Goal: Contribute content: Contribute content

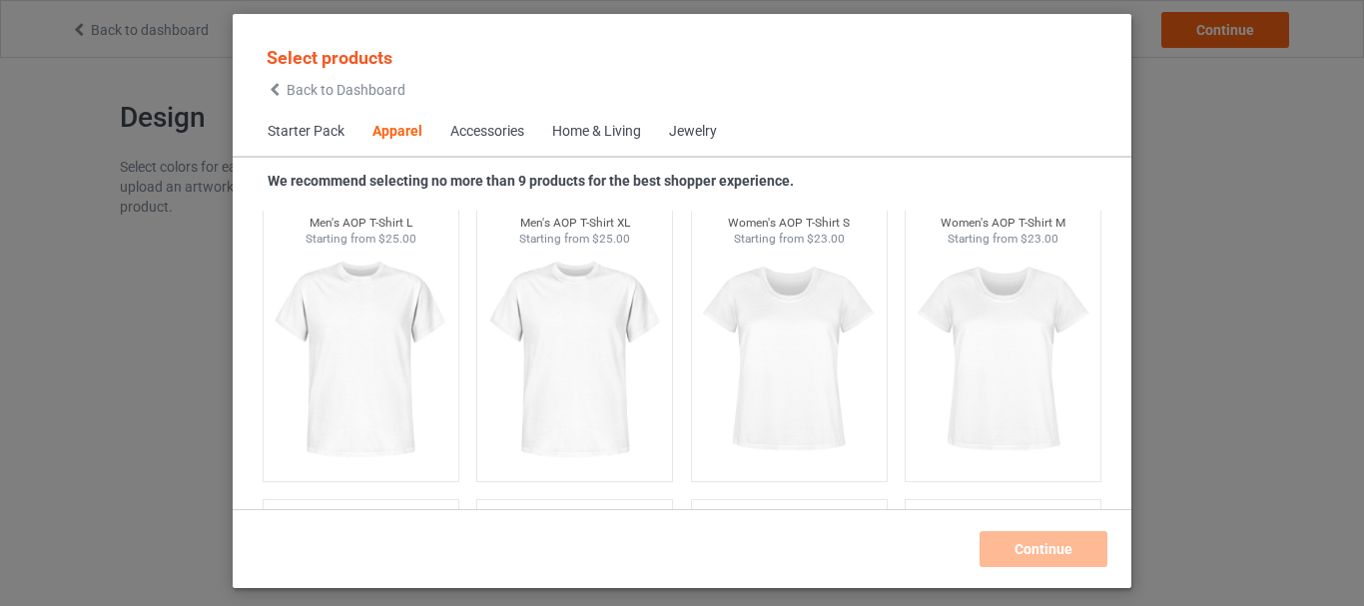
scroll to position [2132, 0]
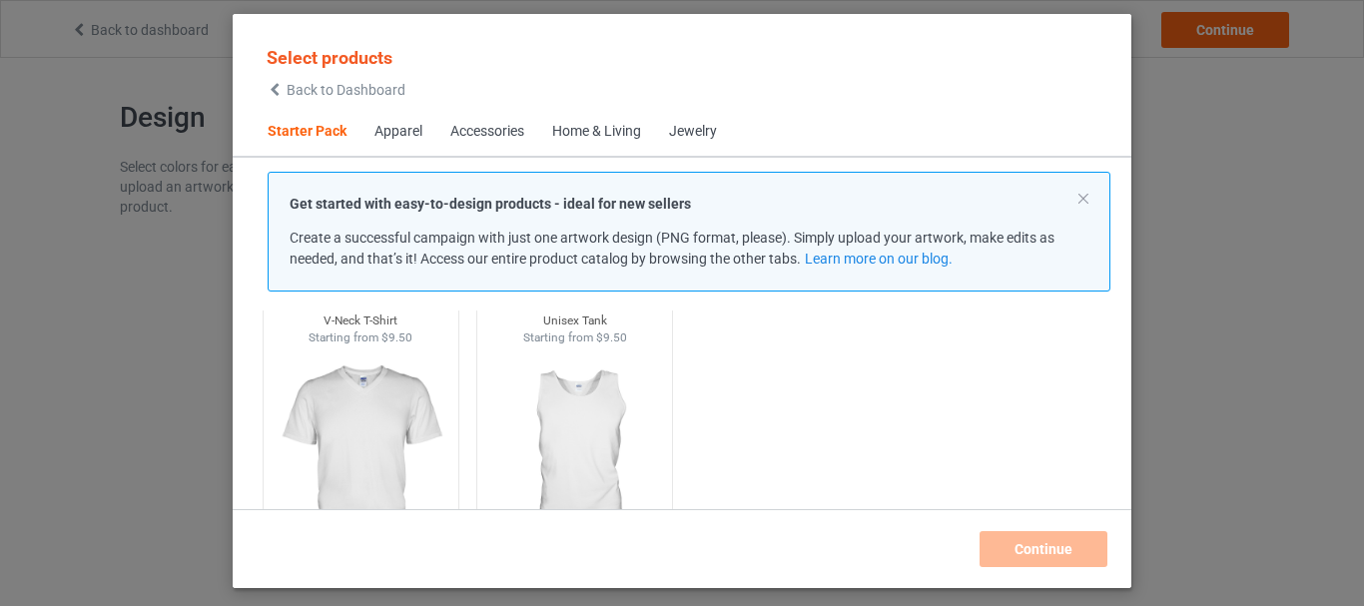
scroll to position [439, 0]
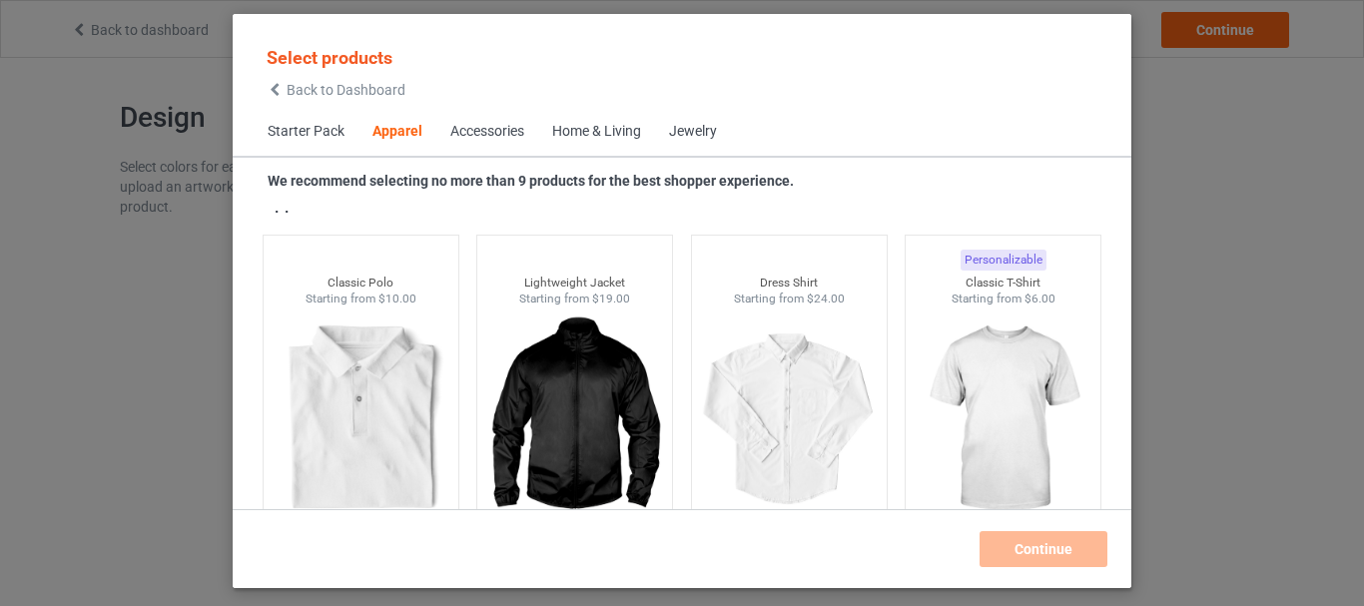
scroll to position [759, 0]
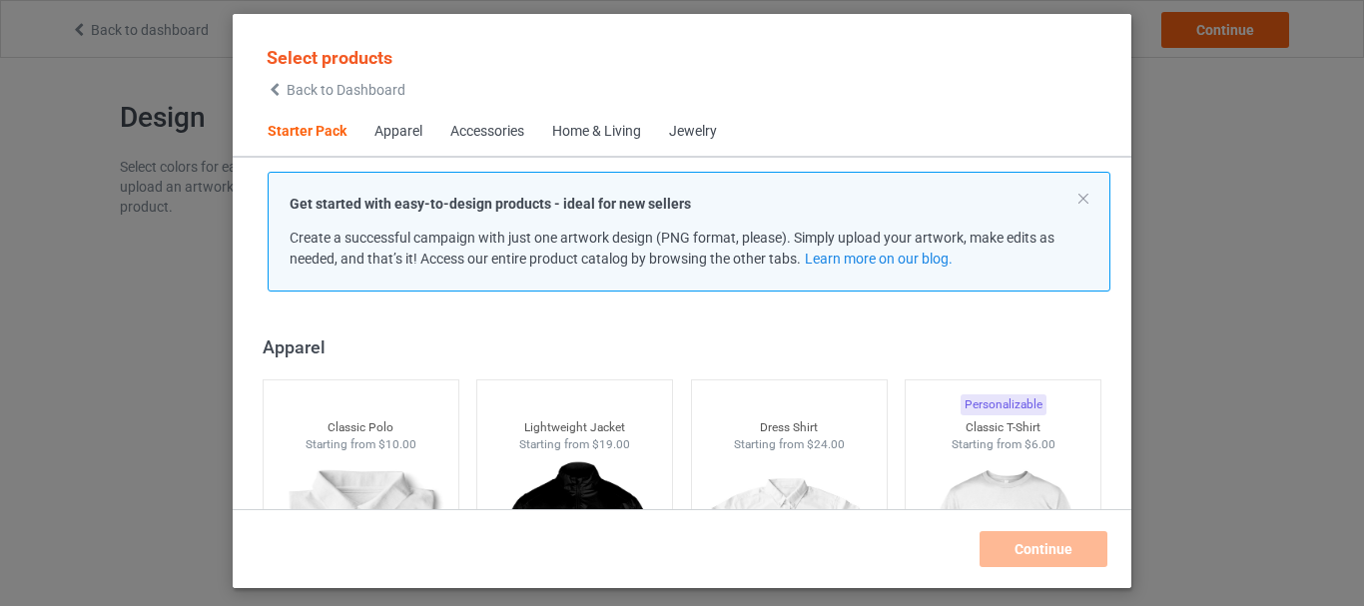
scroll to position [679, 0]
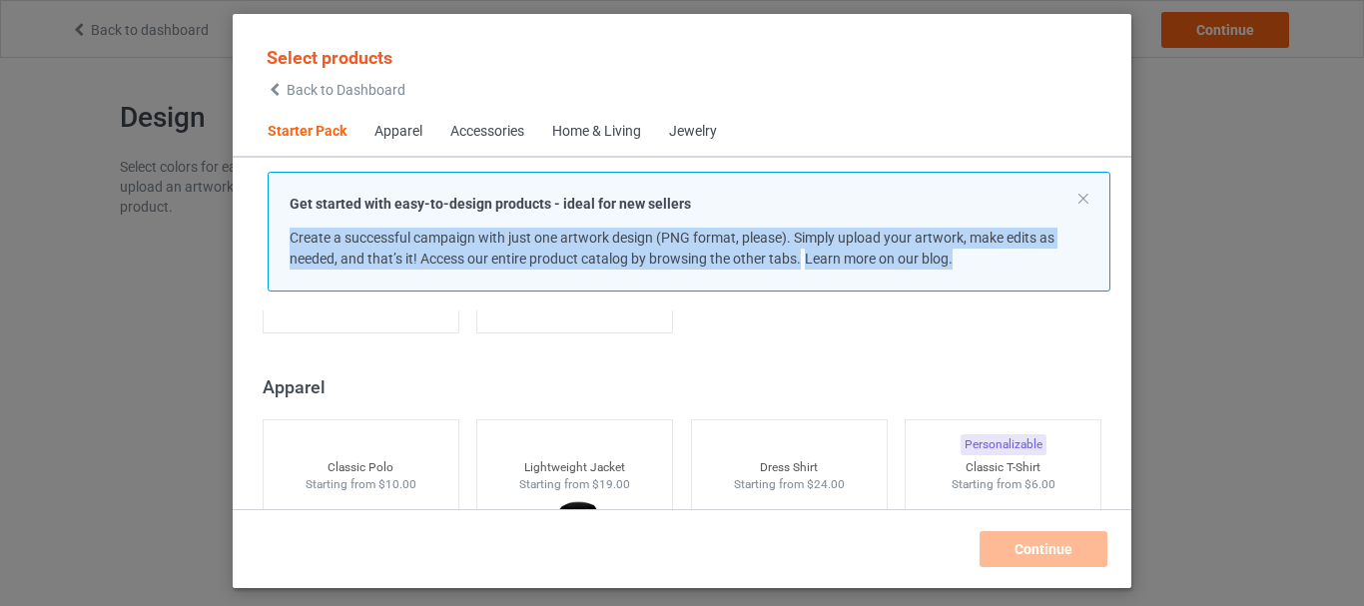
click at [1123, 217] on div "Get started with easy-to-design products - ideal for new sellers Create a succe…" at bounding box center [689, 232] width 885 height 120
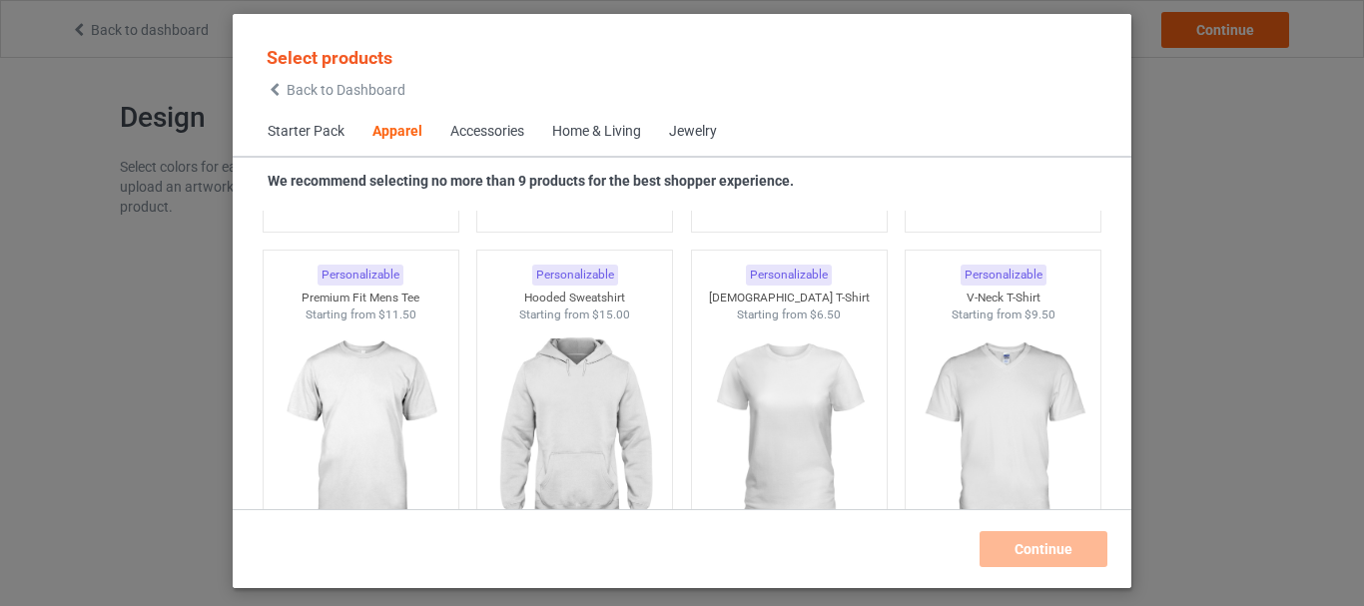
scroll to position [1078, 0]
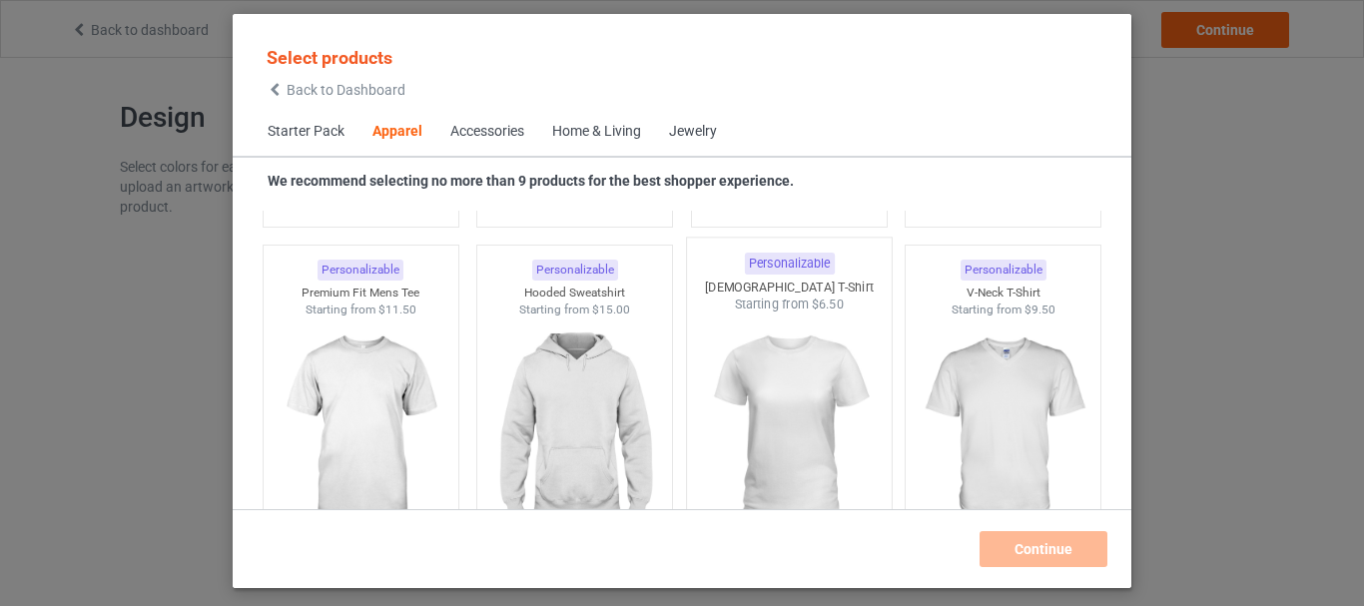
click at [785, 319] on img at bounding box center [789, 431] width 188 height 235
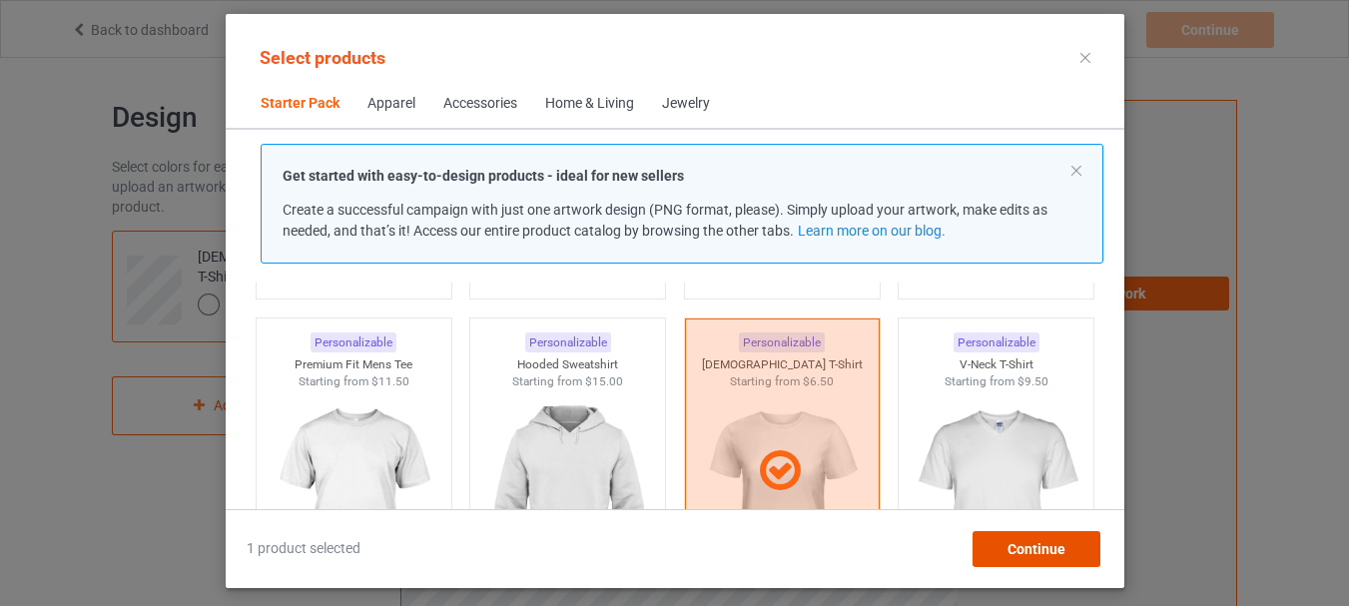
click at [1039, 544] on span "Continue" at bounding box center [1035, 549] width 58 height 16
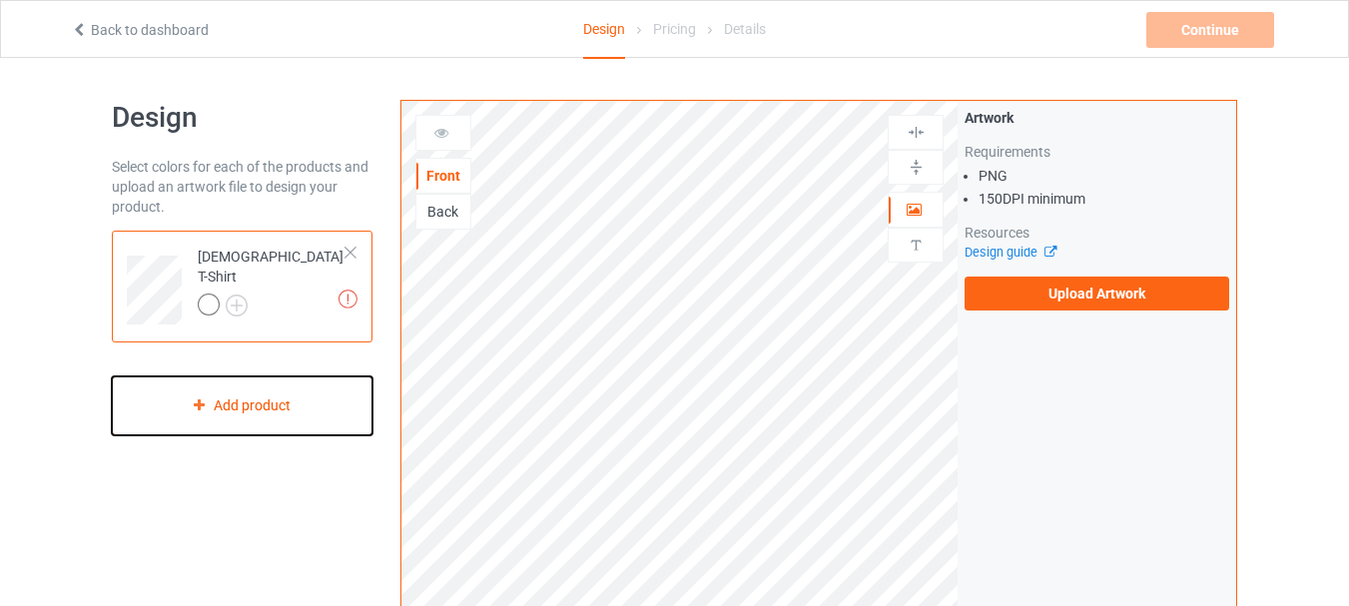
click at [219, 398] on div "Add product" at bounding box center [242, 405] width 261 height 59
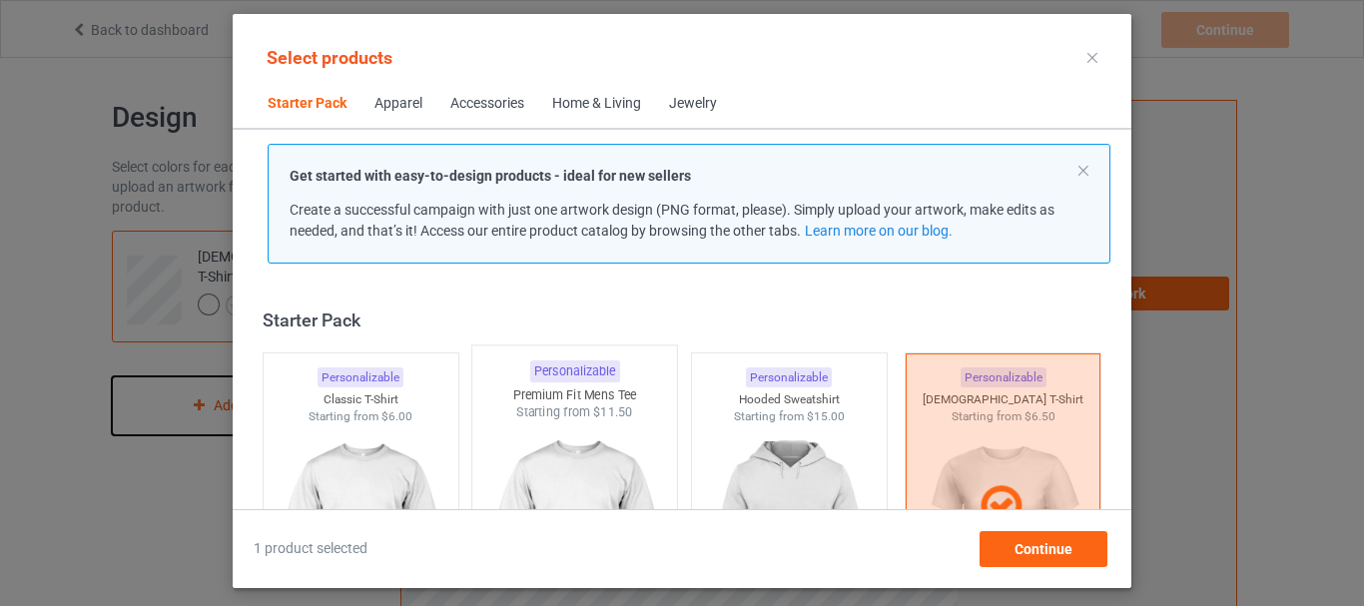
scroll to position [26, 0]
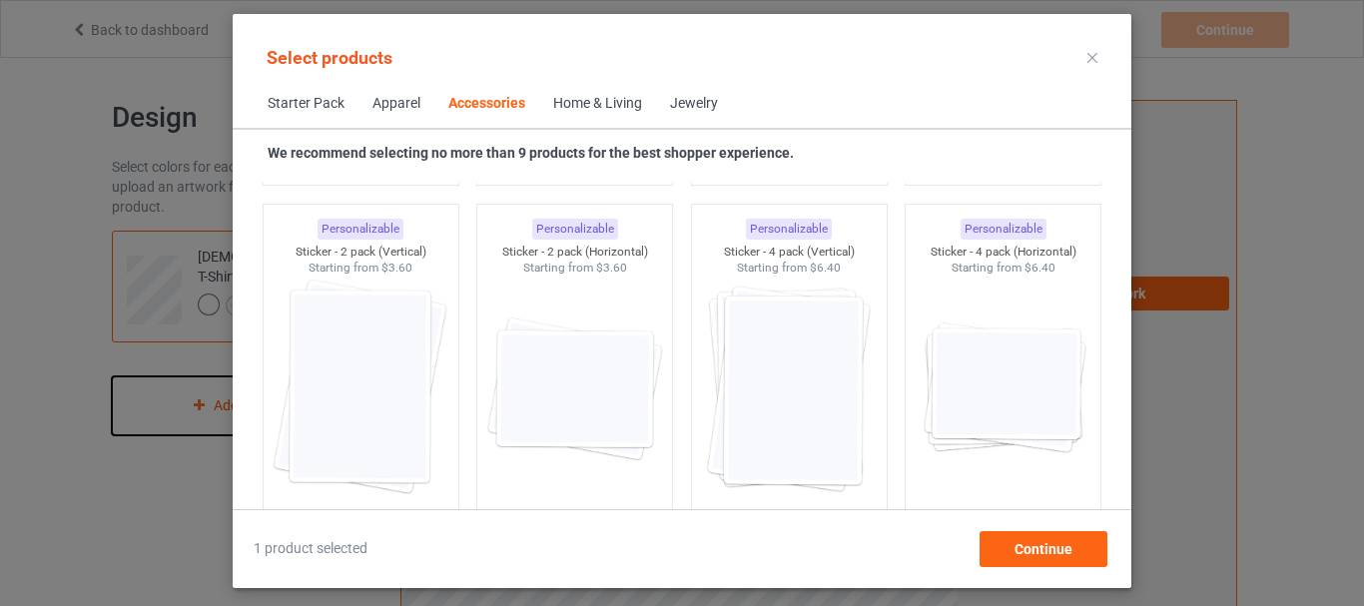
scroll to position [7014, 0]
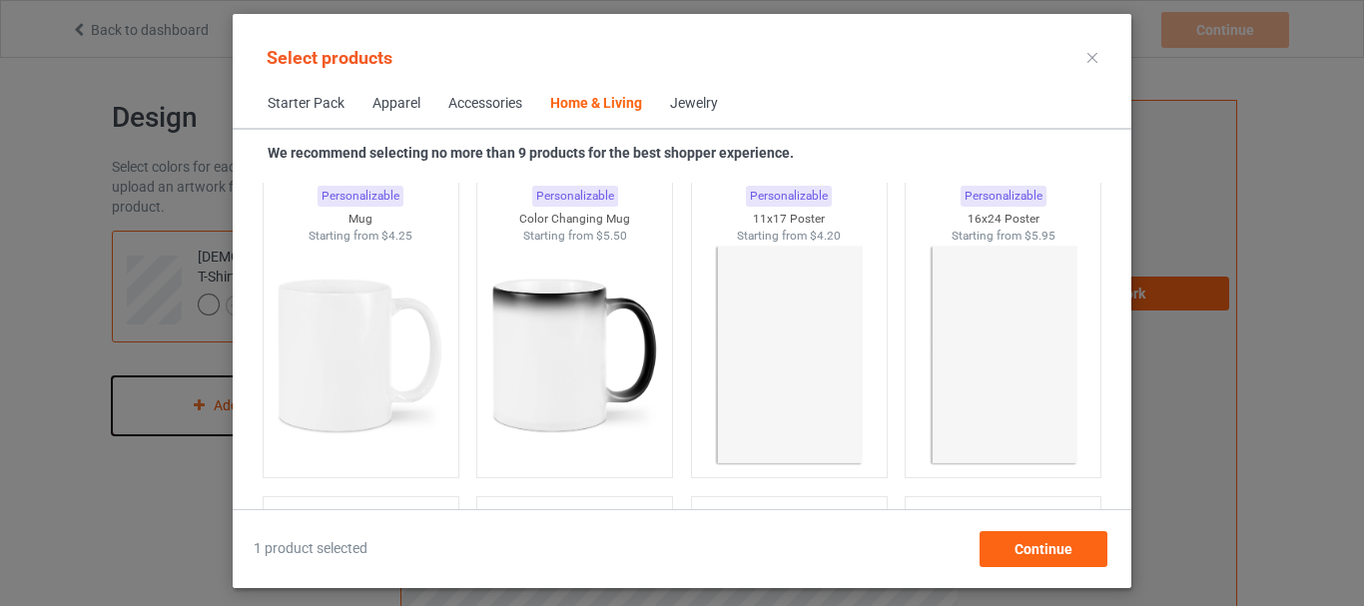
scroll to position [9051, 0]
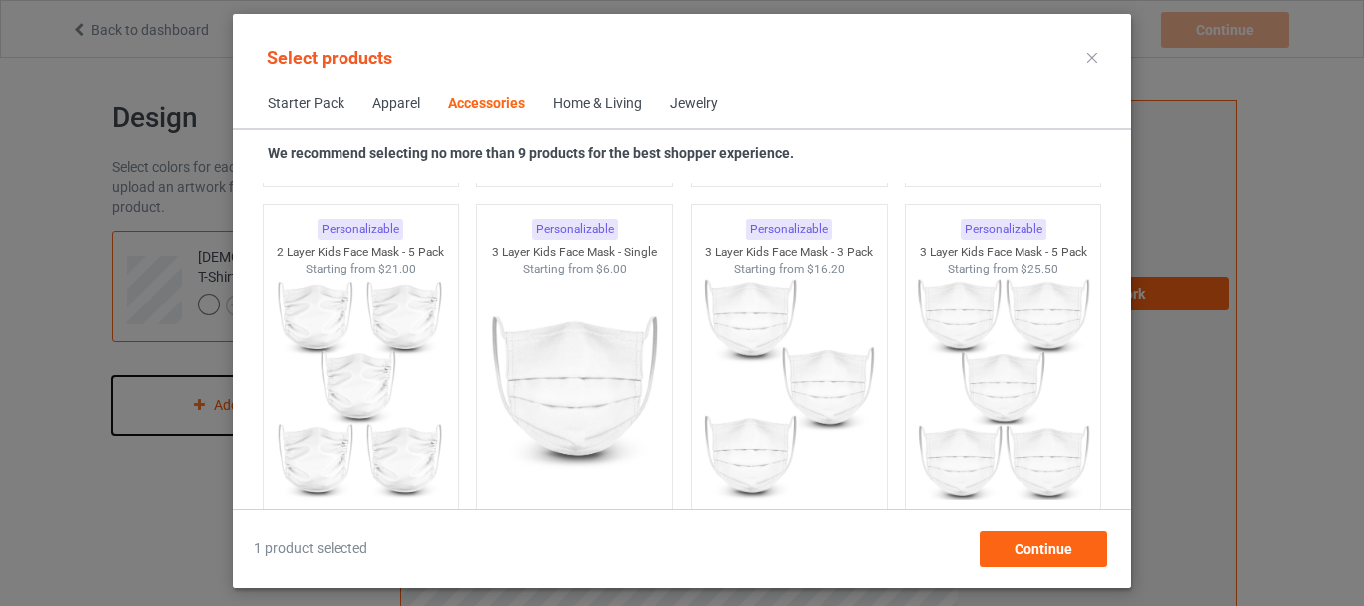
scroll to position [4922, 0]
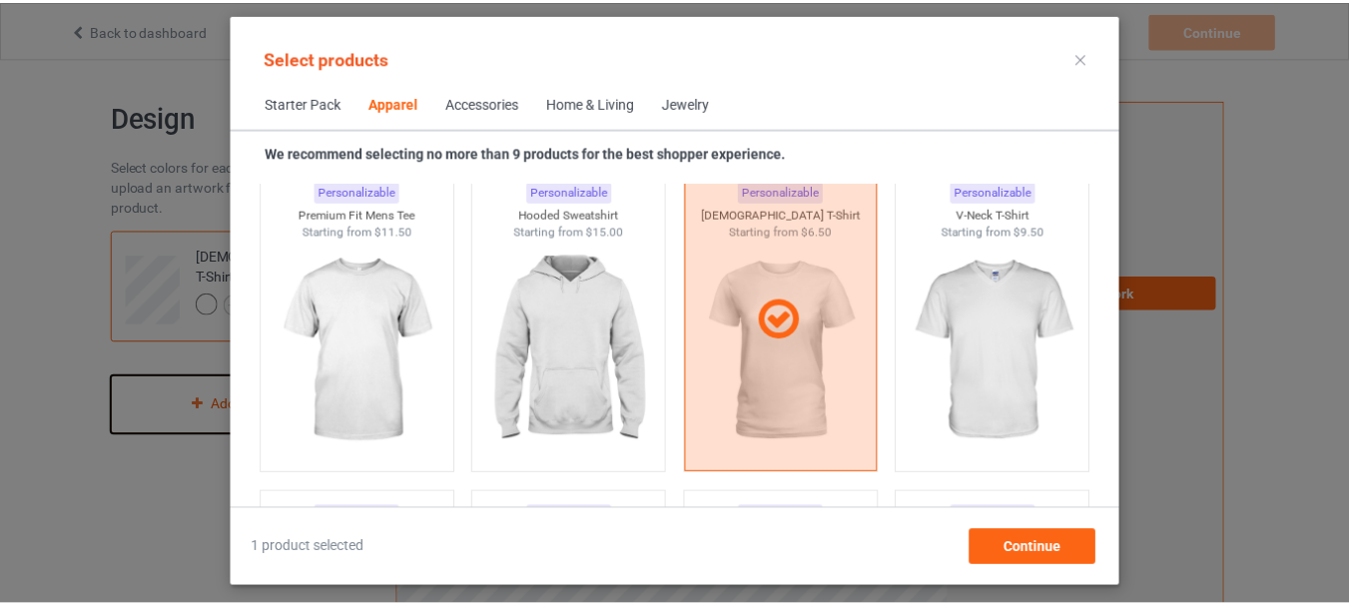
scroll to position [1088, 0]
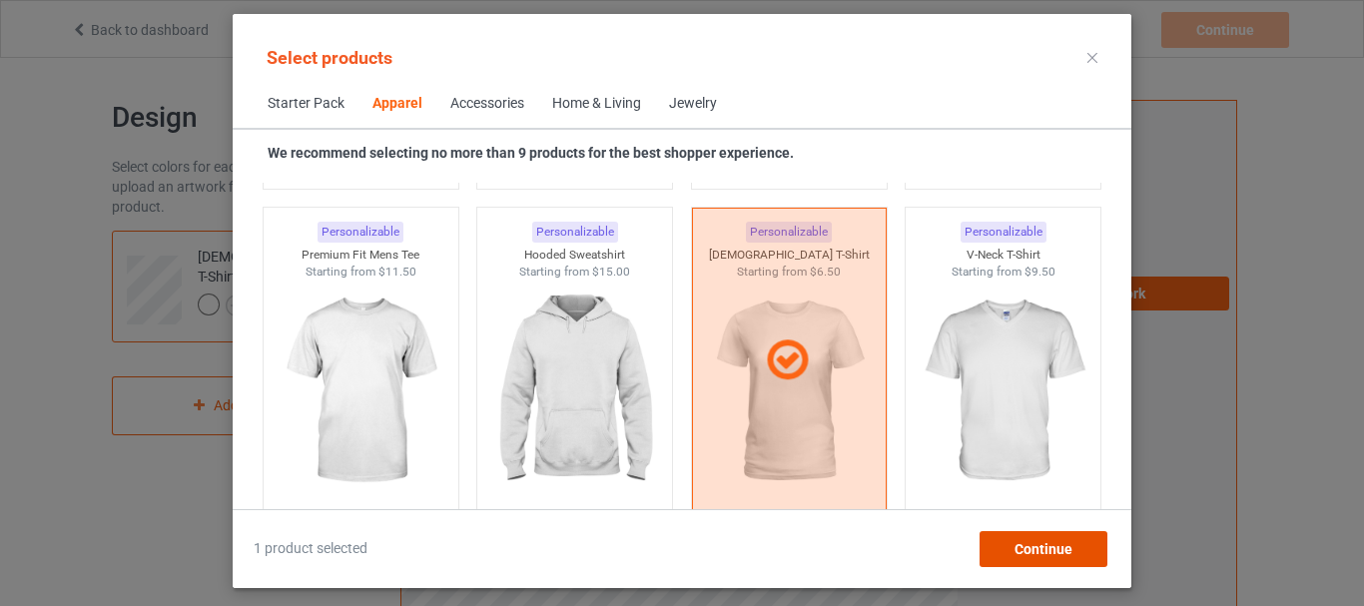
click at [1045, 558] on div "Continue" at bounding box center [1044, 549] width 128 height 36
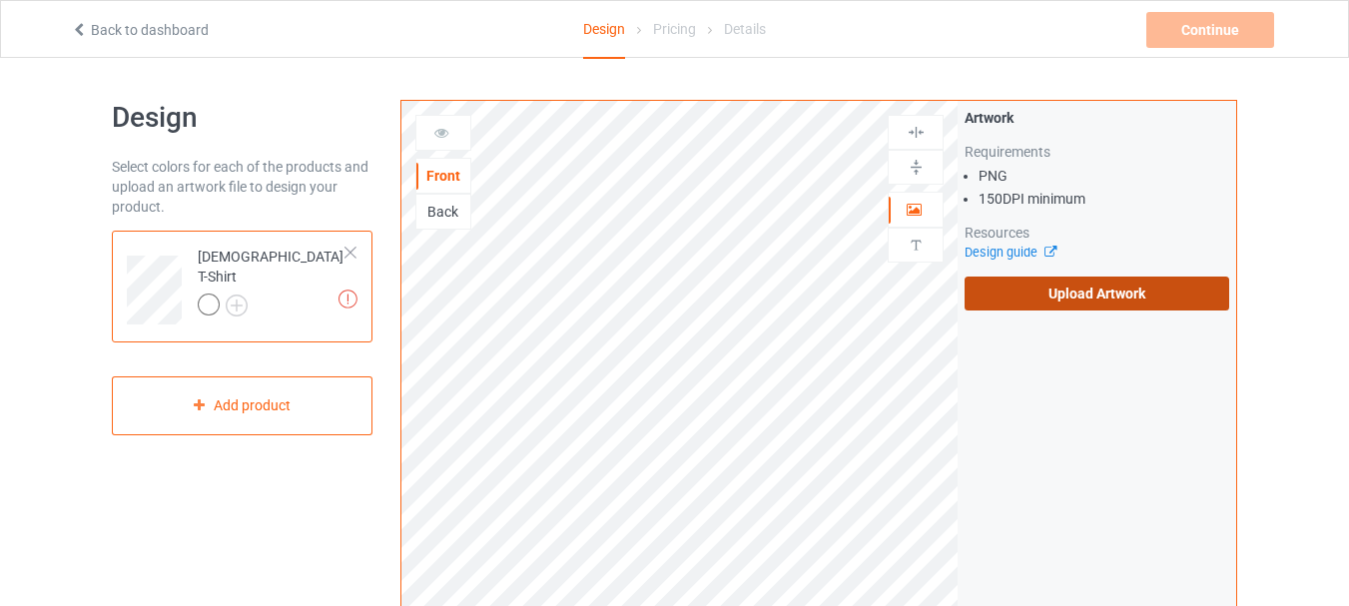
click at [1074, 289] on label "Upload Artwork" at bounding box center [1097, 294] width 265 height 34
click at [0, 0] on input "Upload Artwork" at bounding box center [0, 0] width 0 height 0
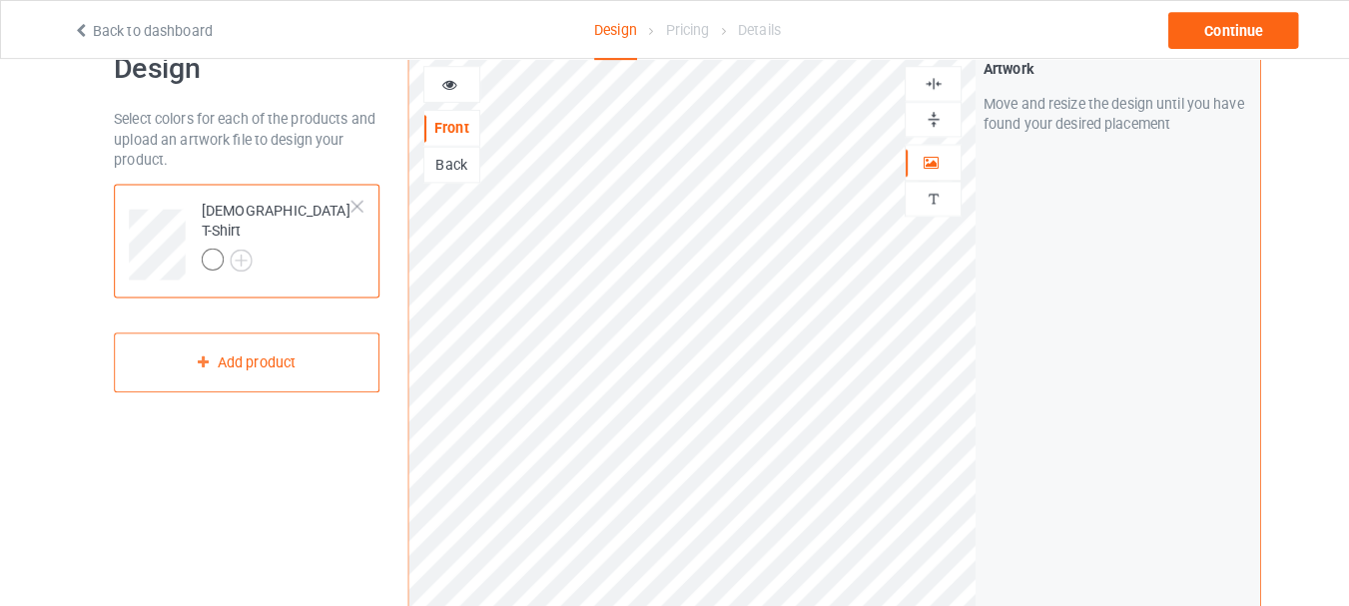
scroll to position [43, 0]
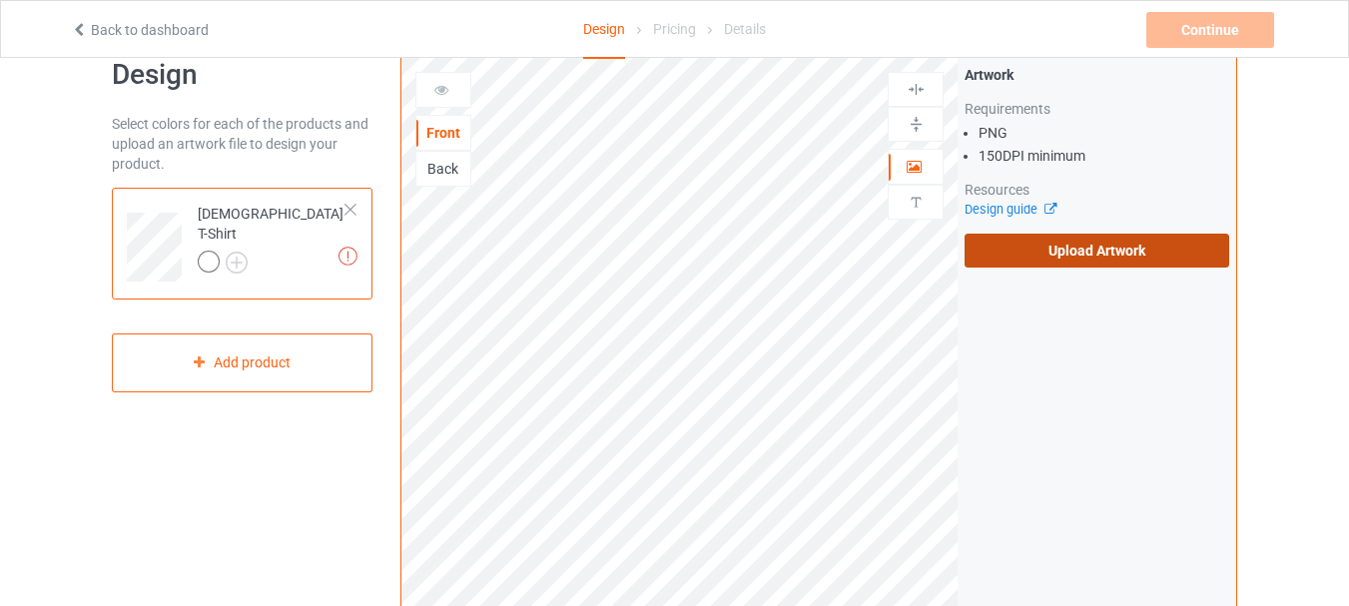
click at [1143, 265] on label "Upload Artwork" at bounding box center [1097, 251] width 265 height 34
click at [0, 0] on input "Upload Artwork" at bounding box center [0, 0] width 0 height 0
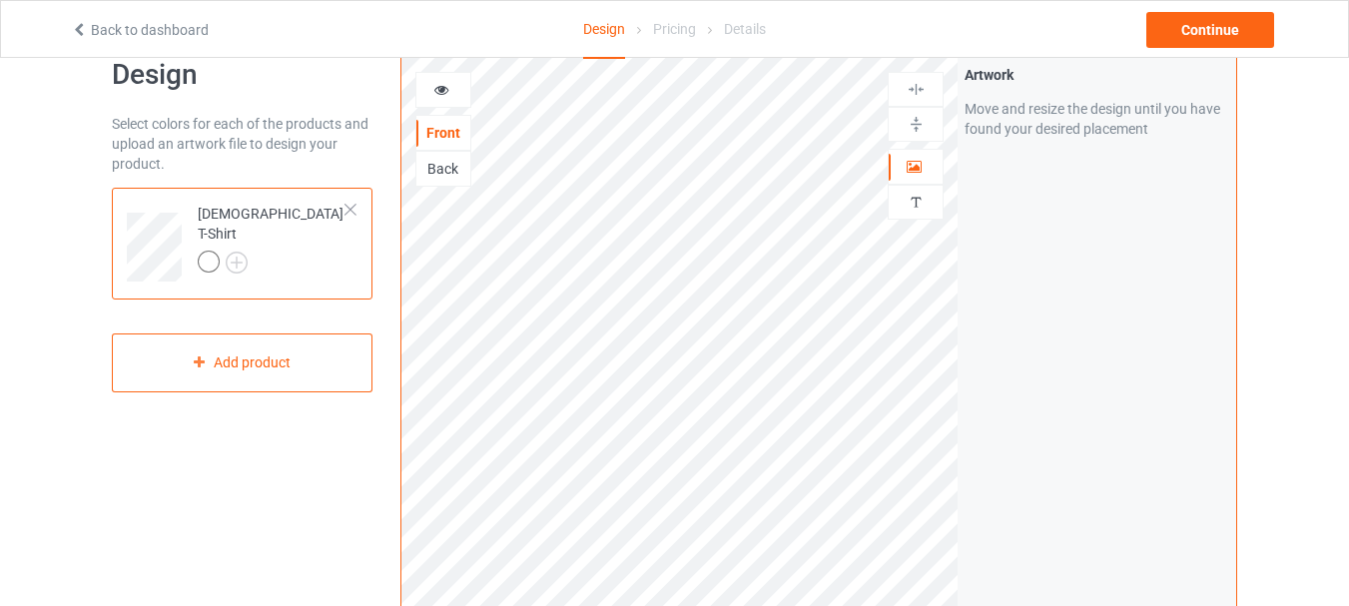
click at [208, 255] on div at bounding box center [209, 262] width 22 height 22
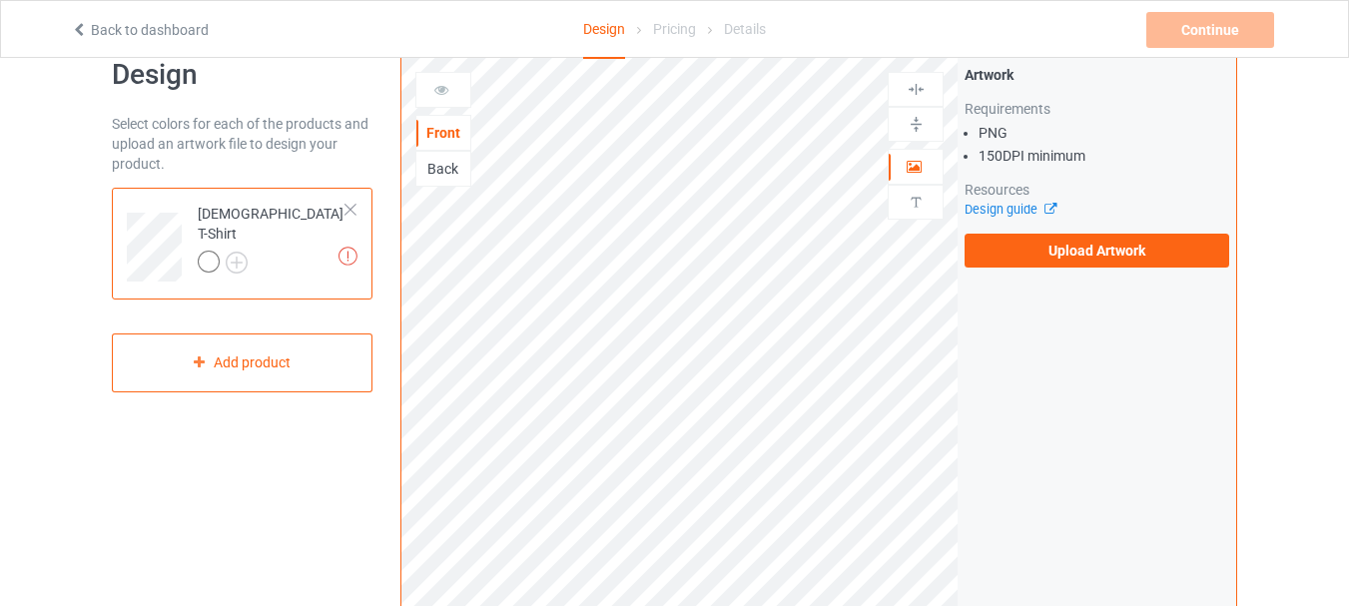
click at [994, 149] on li "150 DPI minimum" at bounding box center [1104, 156] width 251 height 20
click at [1010, 261] on label "Upload Artwork" at bounding box center [1097, 251] width 265 height 34
click at [0, 0] on input "Upload Artwork" at bounding box center [0, 0] width 0 height 0
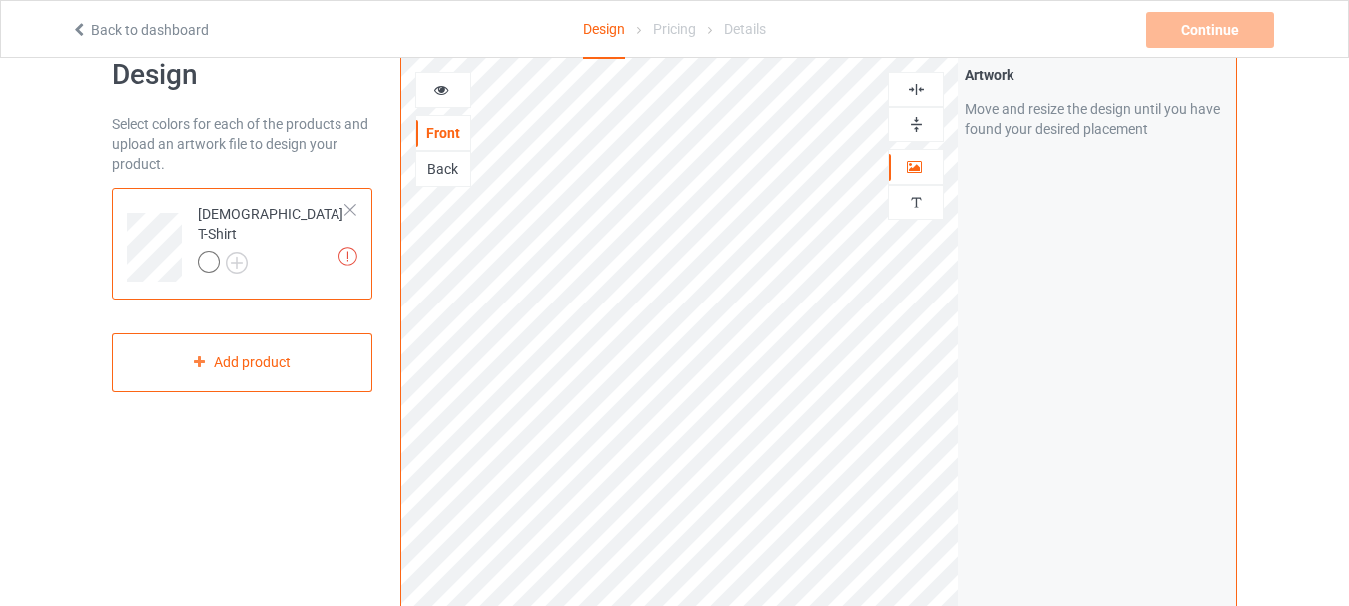
click at [206, 251] on div at bounding box center [209, 262] width 22 height 22
click at [244, 254] on img at bounding box center [237, 263] width 22 height 22
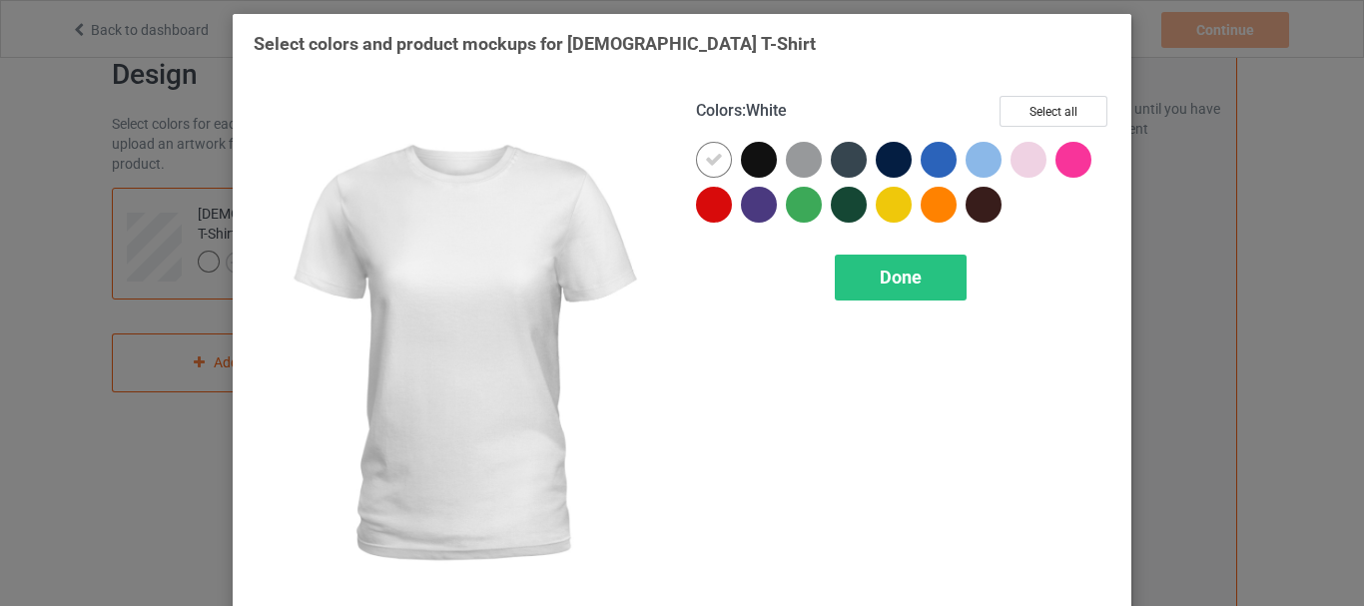
click at [705, 167] on icon at bounding box center [714, 160] width 18 height 18
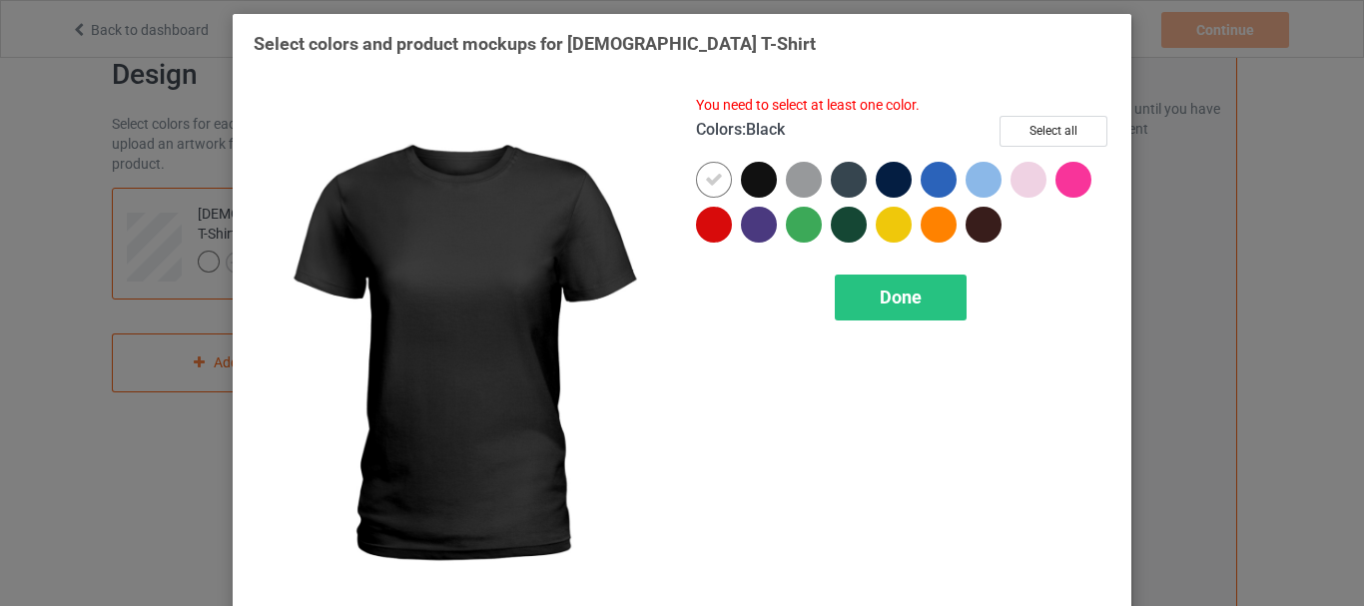
click at [760, 182] on div at bounding box center [759, 180] width 36 height 36
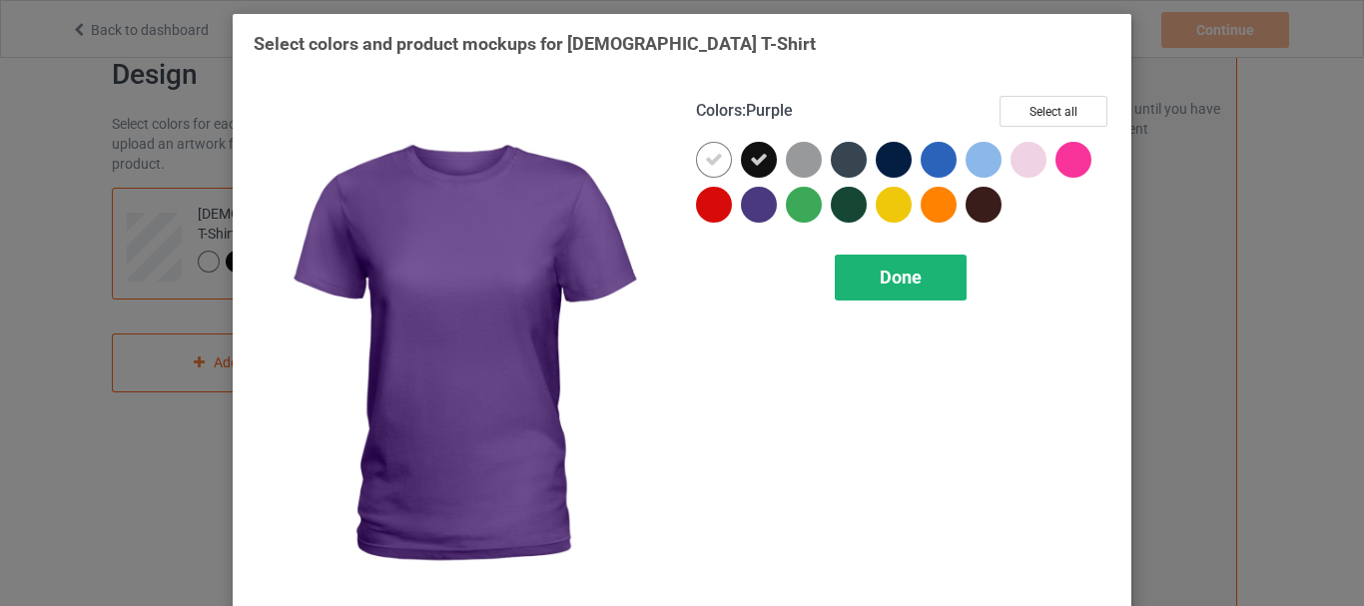
click at [897, 283] on span "Done" at bounding box center [901, 277] width 42 height 21
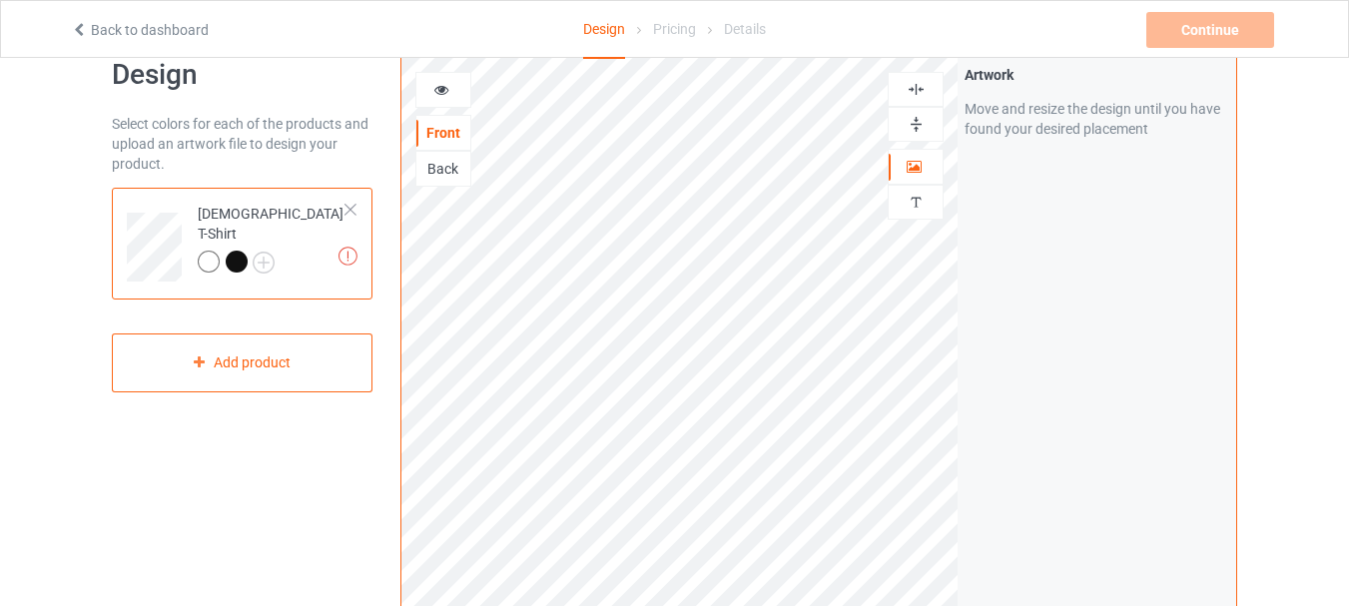
click at [440, 88] on icon at bounding box center [441, 87] width 17 height 14
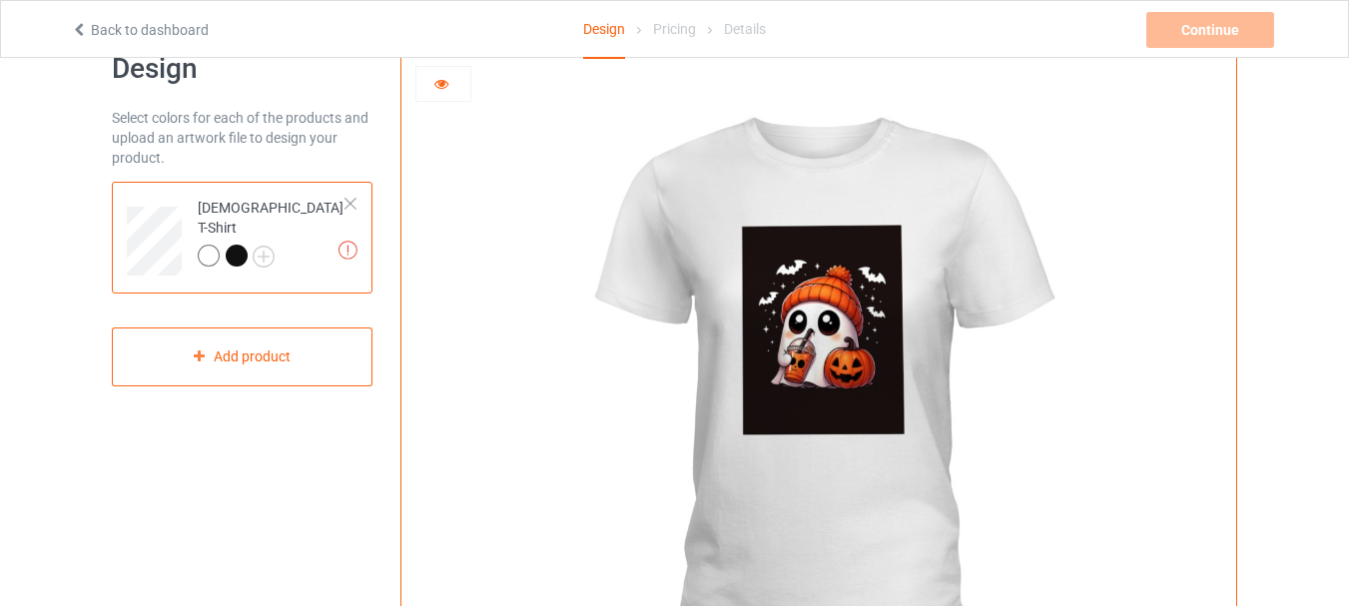
scroll to position [32, 0]
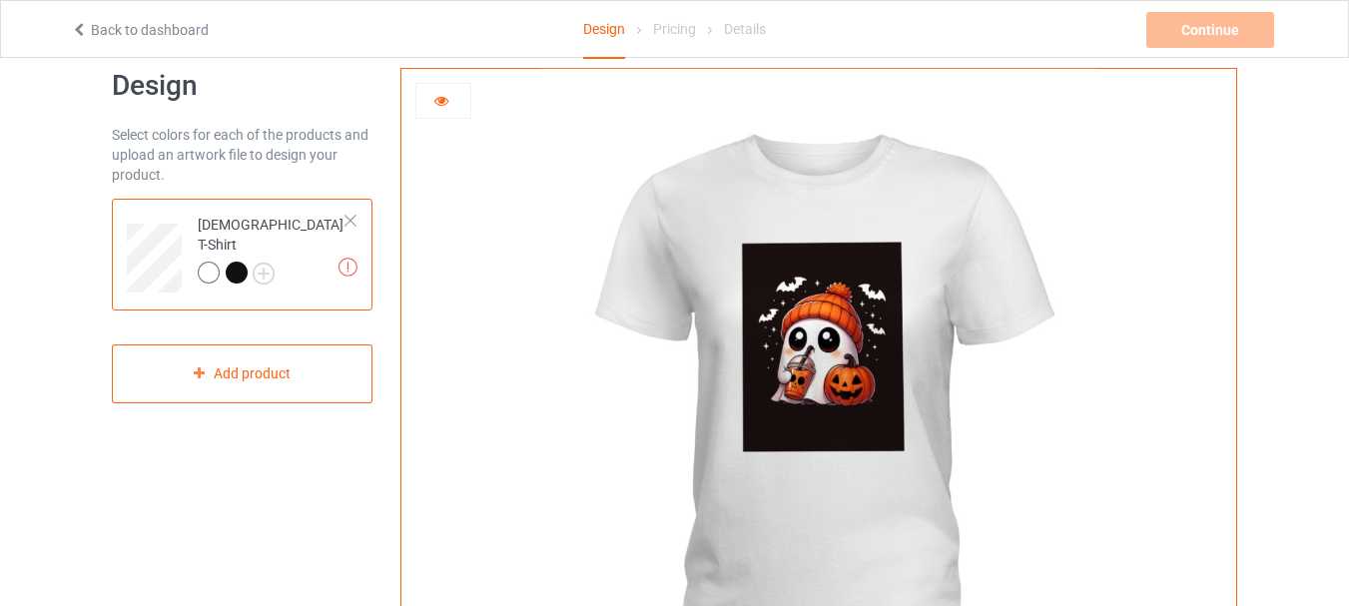
click at [888, 298] on img at bounding box center [818, 416] width 556 height 695
click at [394, 5] on div "Back to dashboard Design Pricing Details Continue Artwork resolution lower than…" at bounding box center [674, 29] width 1235 height 56
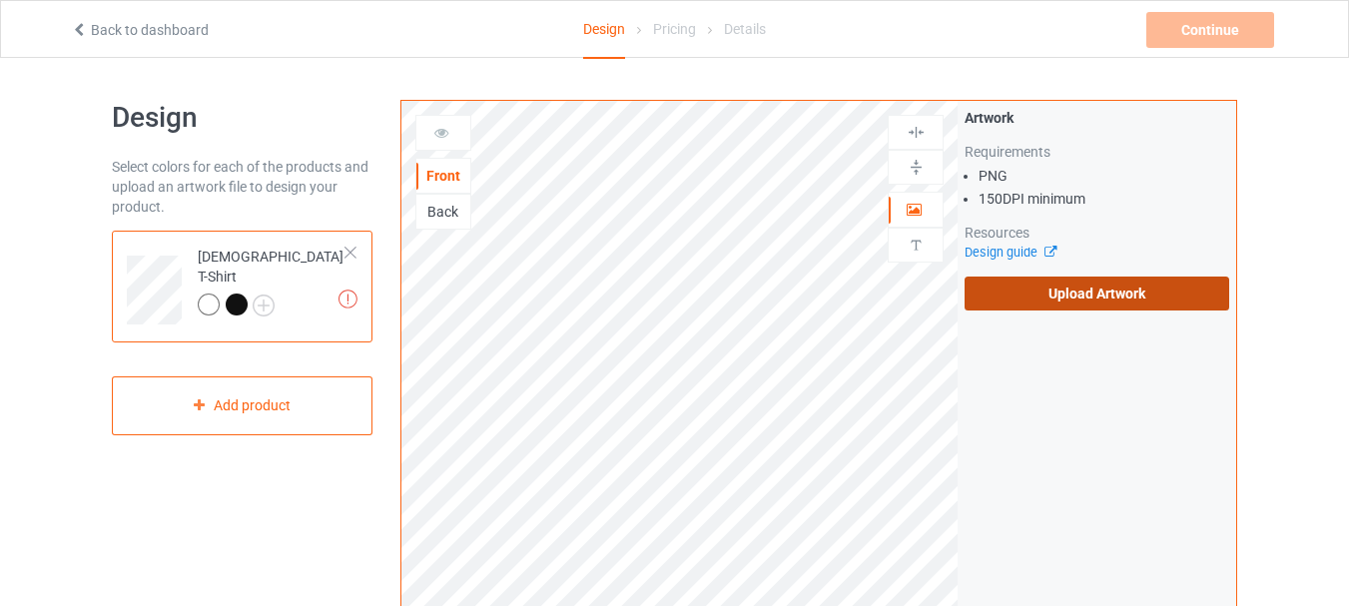
click at [1001, 297] on label "Upload Artwork" at bounding box center [1097, 294] width 265 height 34
click at [0, 0] on input "Upload Artwork" at bounding box center [0, 0] width 0 height 0
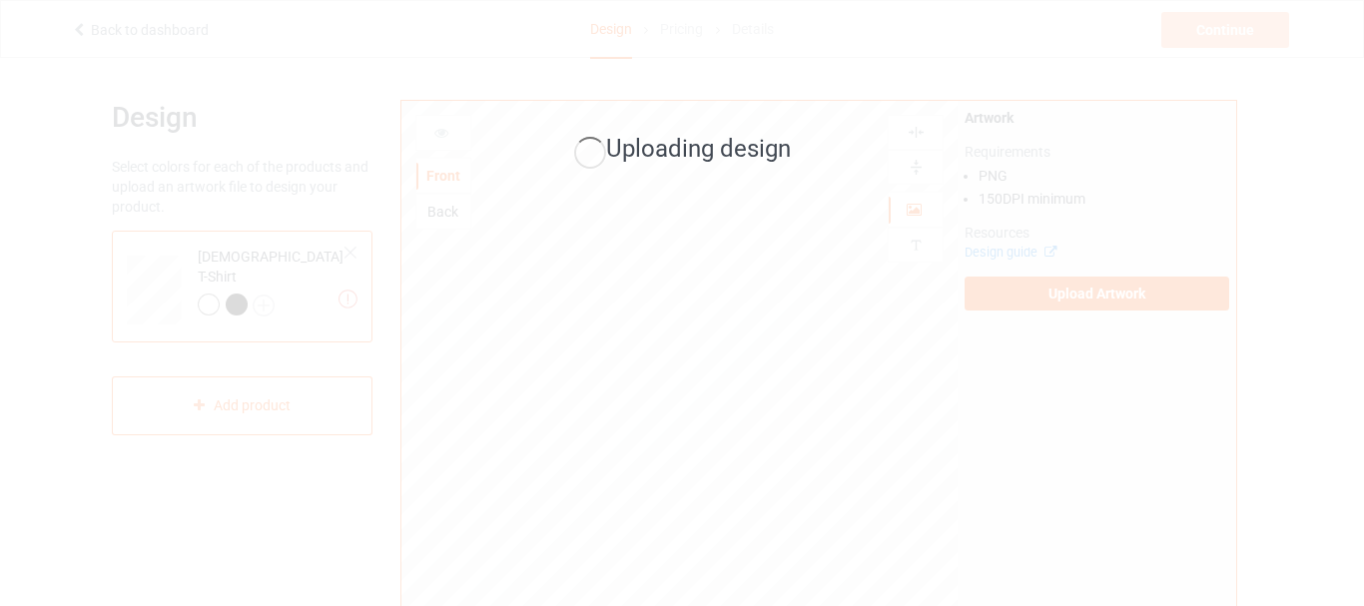
click at [1087, 106] on div "Uploading design" at bounding box center [682, 303] width 1364 height 606
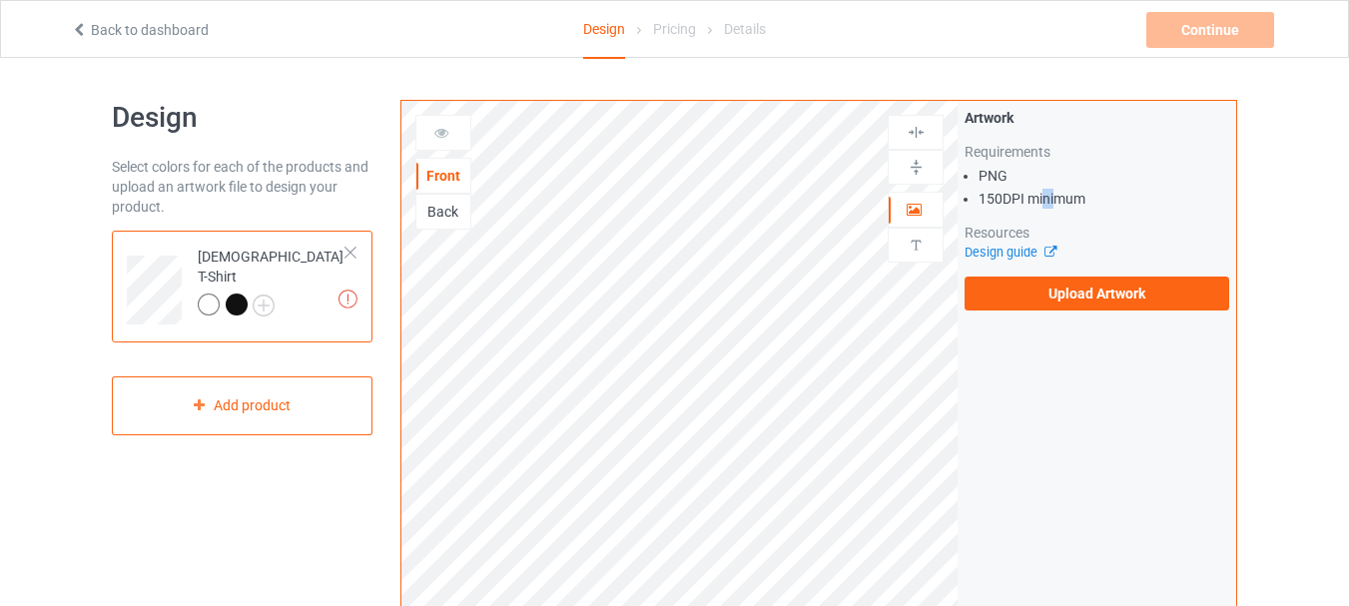
drag, startPoint x: 1040, startPoint y: 198, endPoint x: 1130, endPoint y: 197, distance: 89.9
click at [1120, 196] on li "150 DPI minimum" at bounding box center [1104, 199] width 251 height 20
click at [1075, 307] on label "Upload Artwork" at bounding box center [1097, 294] width 265 height 34
click at [0, 0] on input "Upload Artwork" at bounding box center [0, 0] width 0 height 0
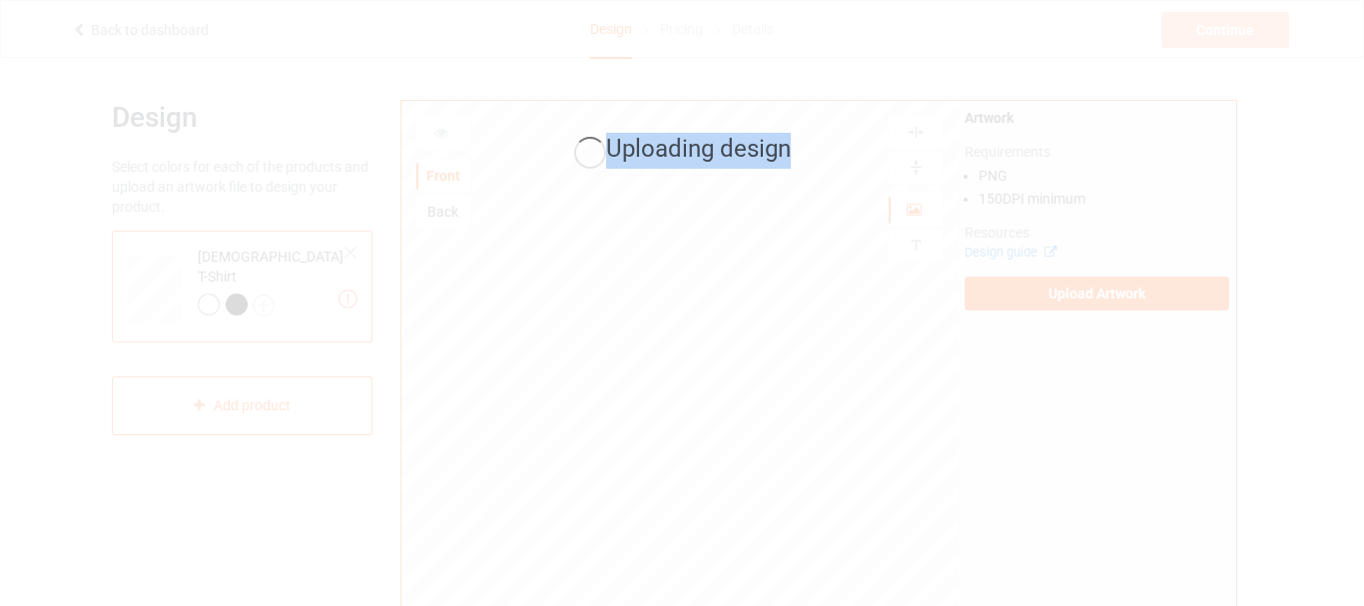
drag, startPoint x: 613, startPoint y: 148, endPoint x: 910, endPoint y: 168, distance: 297.2
click at [909, 168] on div "Uploading design" at bounding box center [682, 151] width 520 height 36
click at [914, 168] on div "Uploading design" at bounding box center [682, 151] width 520 height 36
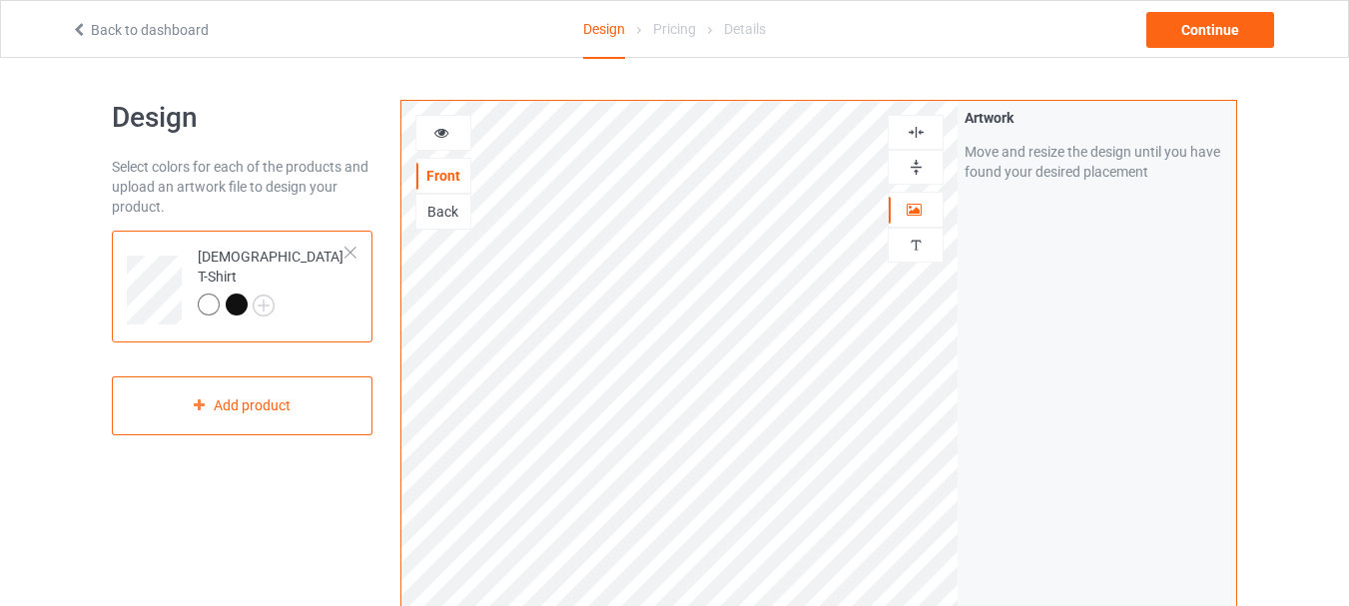
click at [999, 438] on div "Artwork Move and resize the design until you have found your desired placement" at bounding box center [1097, 480] width 279 height 759
click at [448, 137] on div at bounding box center [443, 133] width 54 height 20
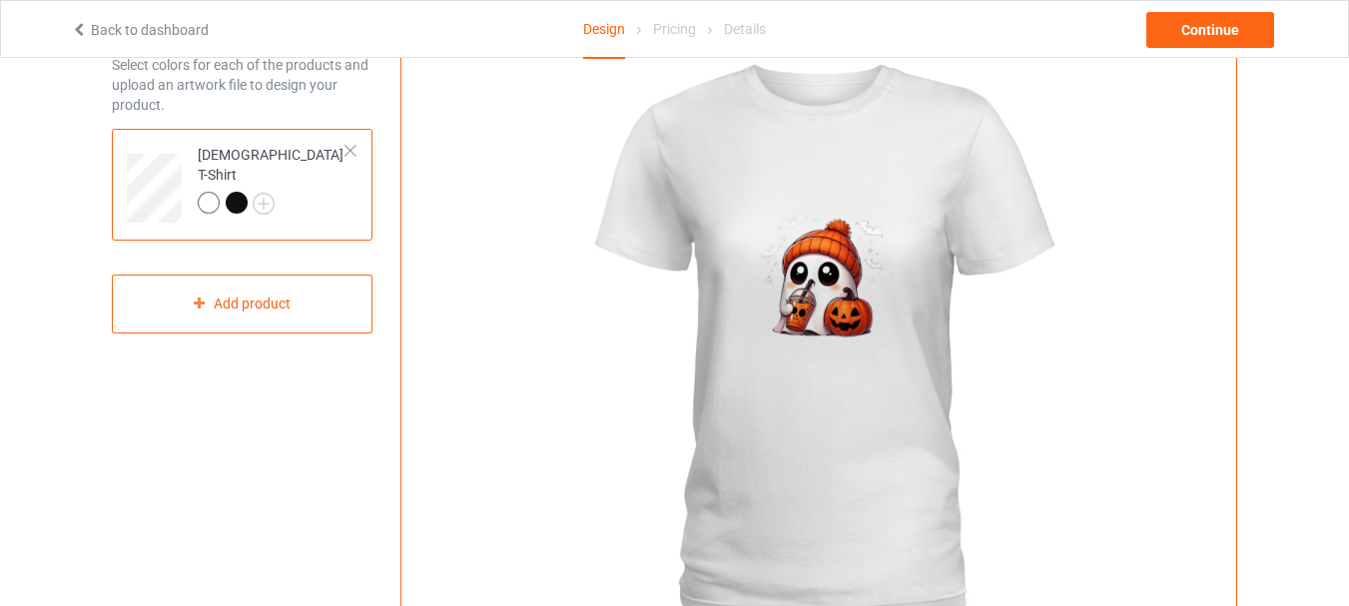
scroll to position [107, 0]
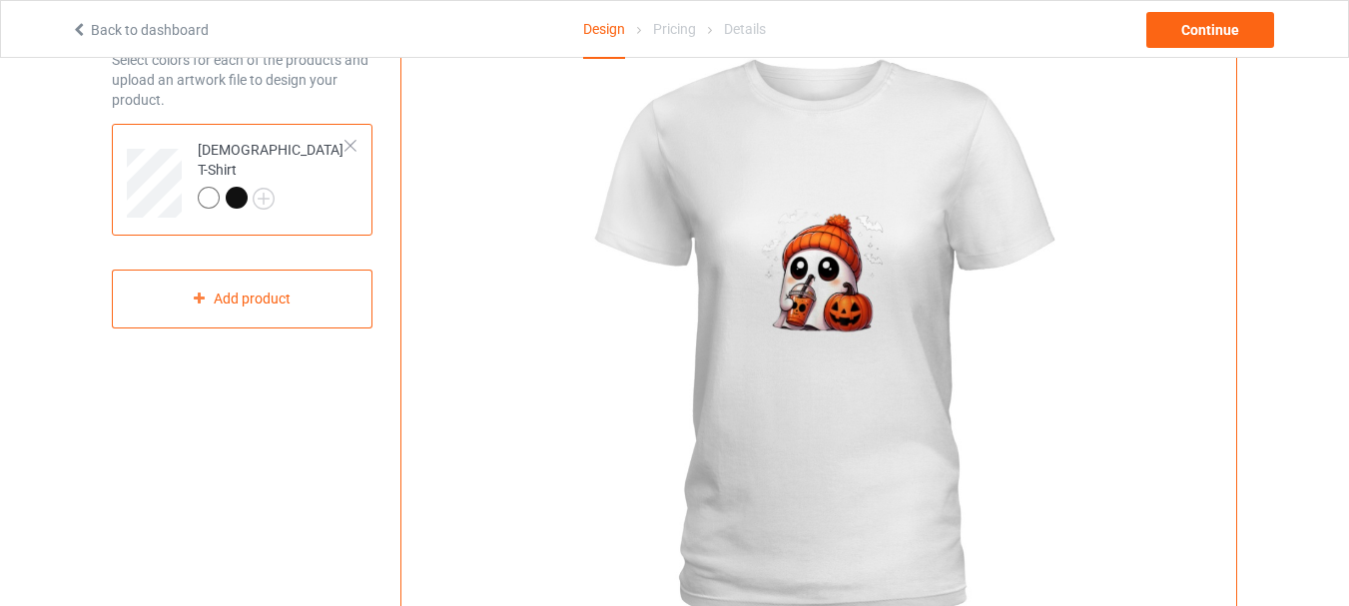
click at [231, 189] on div at bounding box center [237, 198] width 22 height 22
